Goal: Obtain resource: Obtain resource

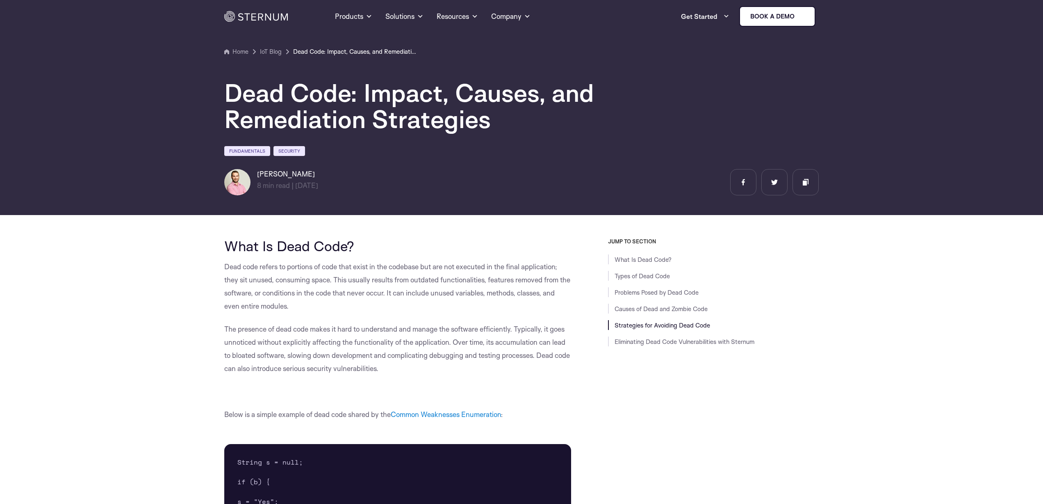
click at [645, 321] on link "Strategies for Avoiding Dead Code" at bounding box center [663, 325] width 96 height 8
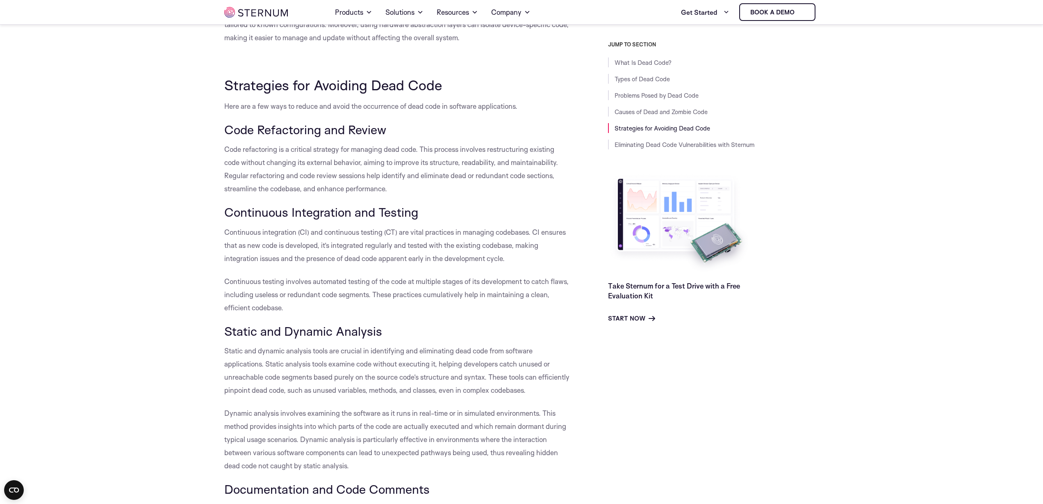
scroll to position [2572, 0]
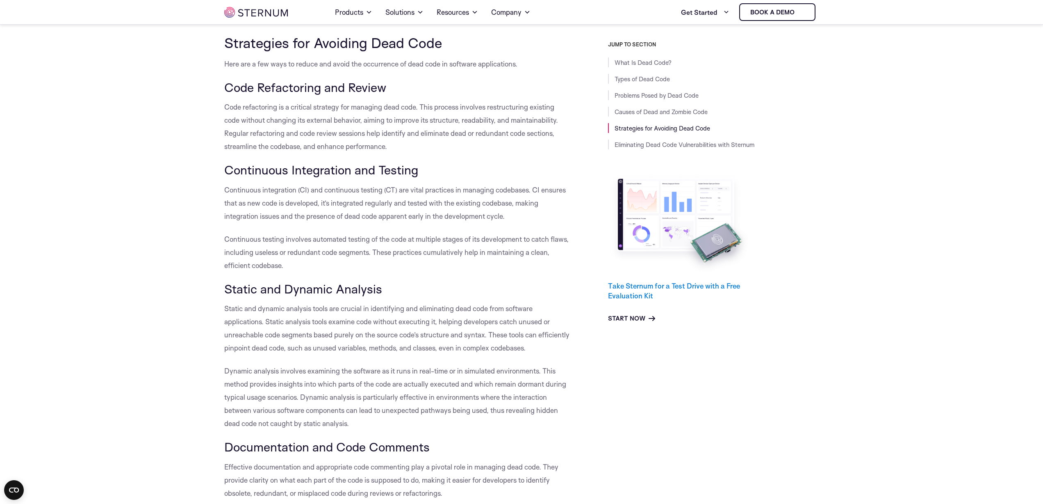
click at [695, 287] on link "Take Sternum for a Test Drive with a Free Evaluation Kit" at bounding box center [674, 290] width 132 height 18
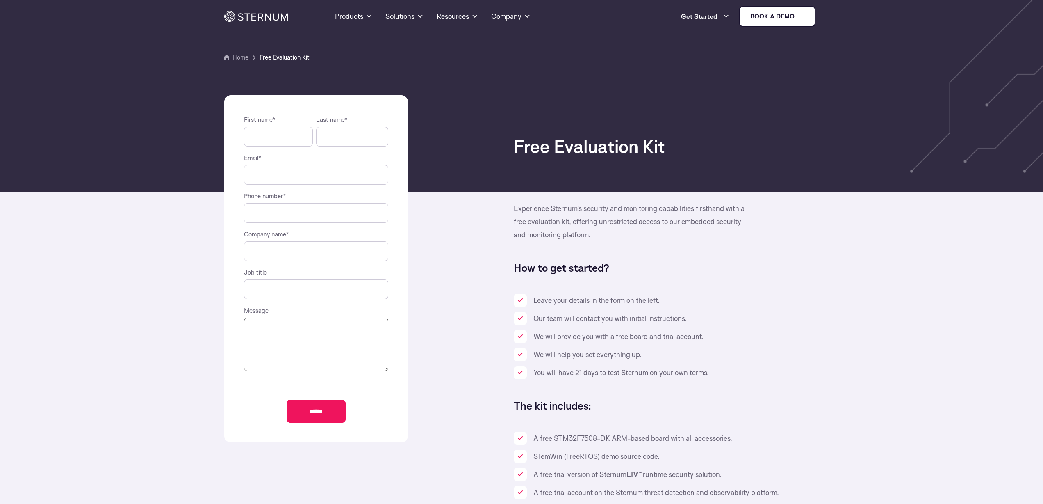
click at [282, 26] on div "Home Products Sternum Platform Built-in memory protection, granular remote visi…" at bounding box center [521, 16] width 595 height 33
click at [284, 19] on img at bounding box center [256, 16] width 64 height 11
